Goal: Find contact information: Find contact information

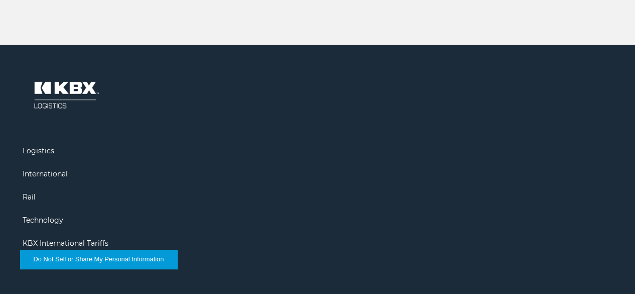
scroll to position [2222, 0]
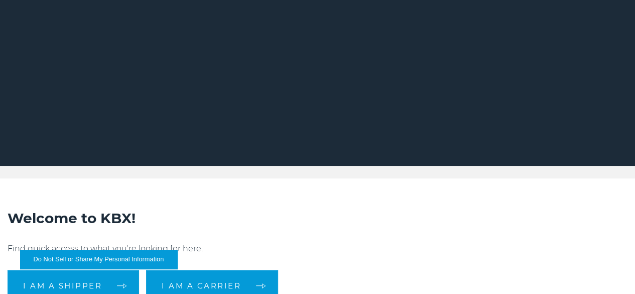
scroll to position [0, 0]
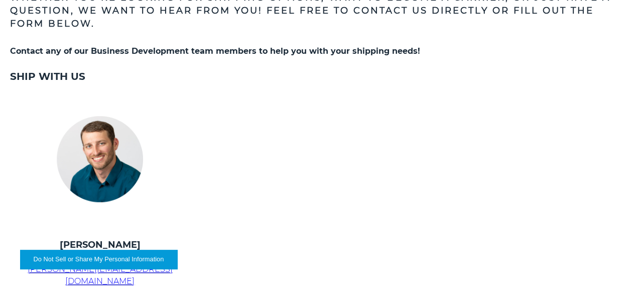
scroll to position [301, 0]
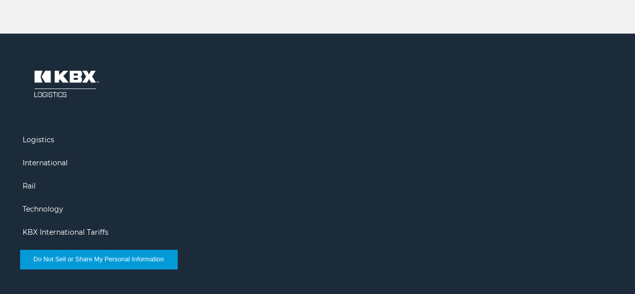
scroll to position [1607, 0]
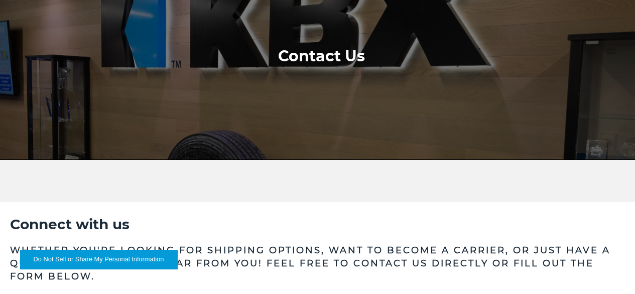
scroll to position [100, 0]
